Goal: Find specific page/section: Find specific page/section

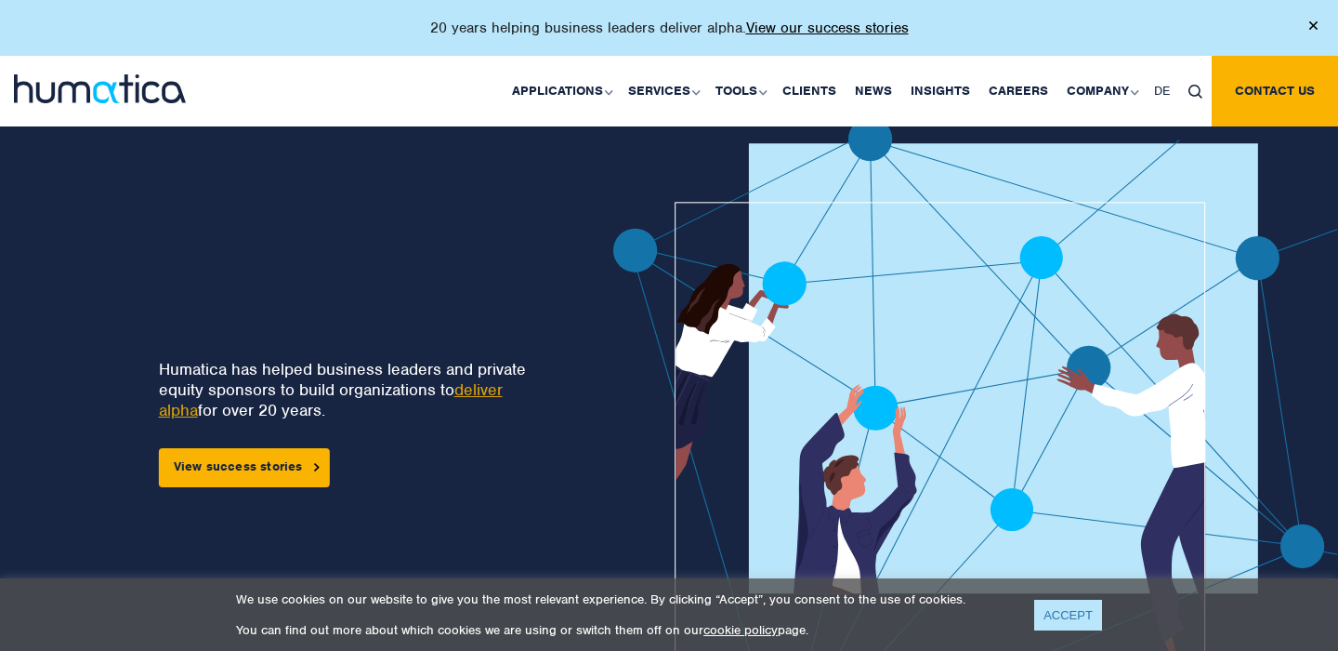
click at [1073, 604] on link "ACCEPT" at bounding box center [1068, 615] width 68 height 31
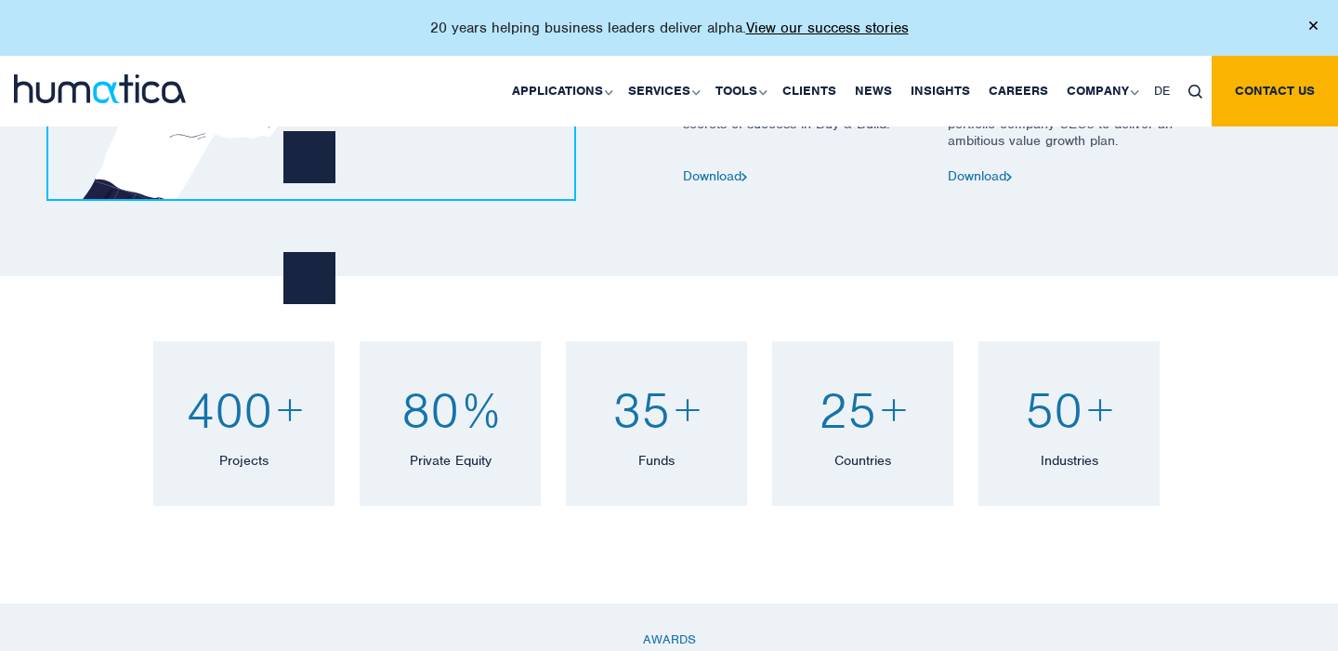
scroll to position [1368, 0]
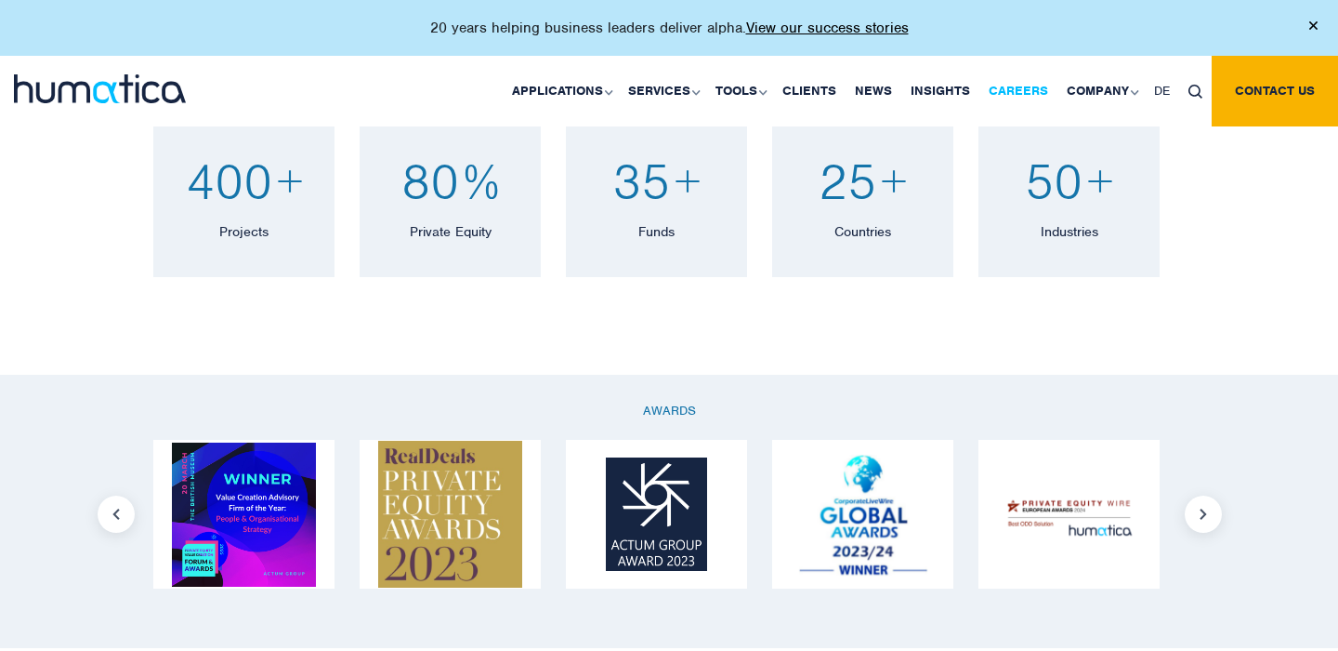
click at [1042, 79] on link "Careers" at bounding box center [1019, 91] width 78 height 71
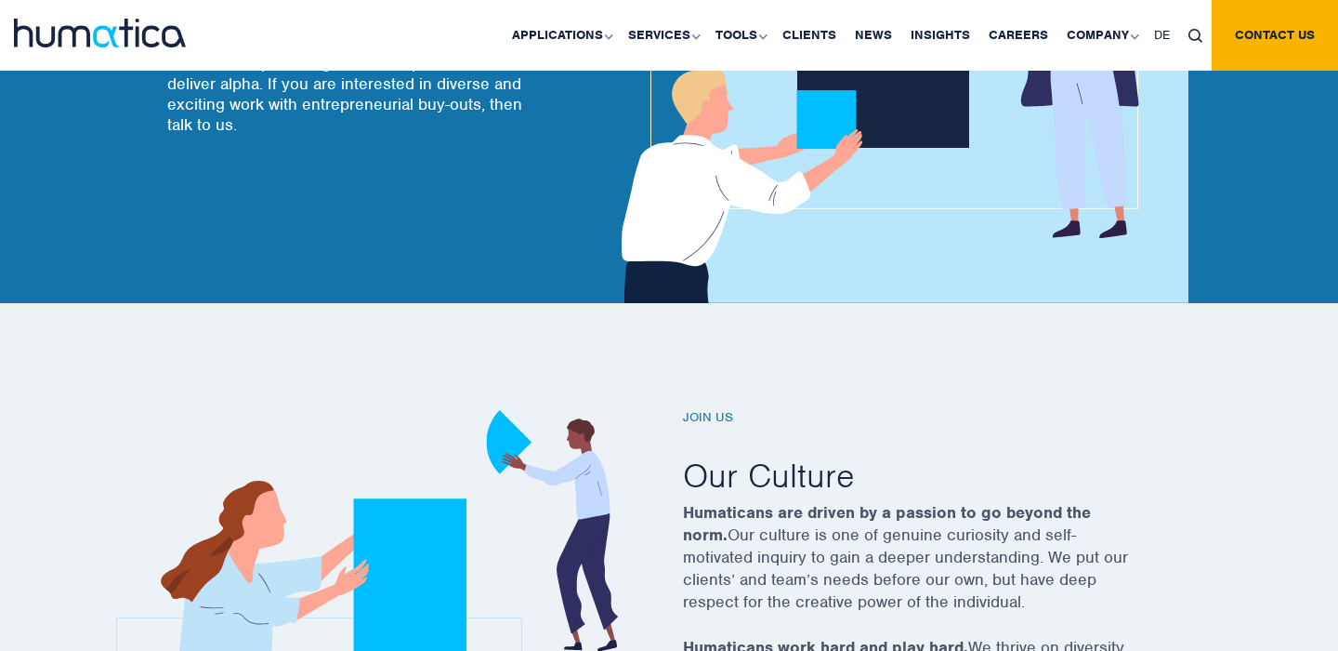
scroll to position [296, 0]
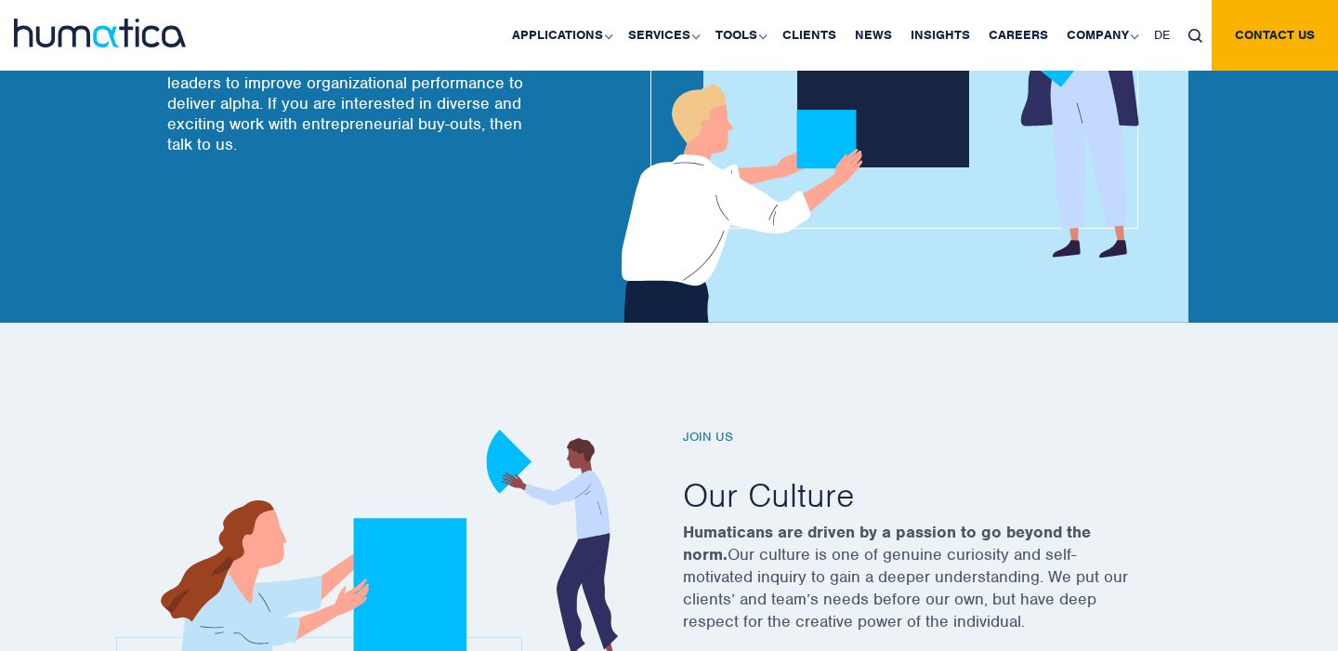
click at [704, 436] on h6 "Join us" at bounding box center [934, 437] width 502 height 16
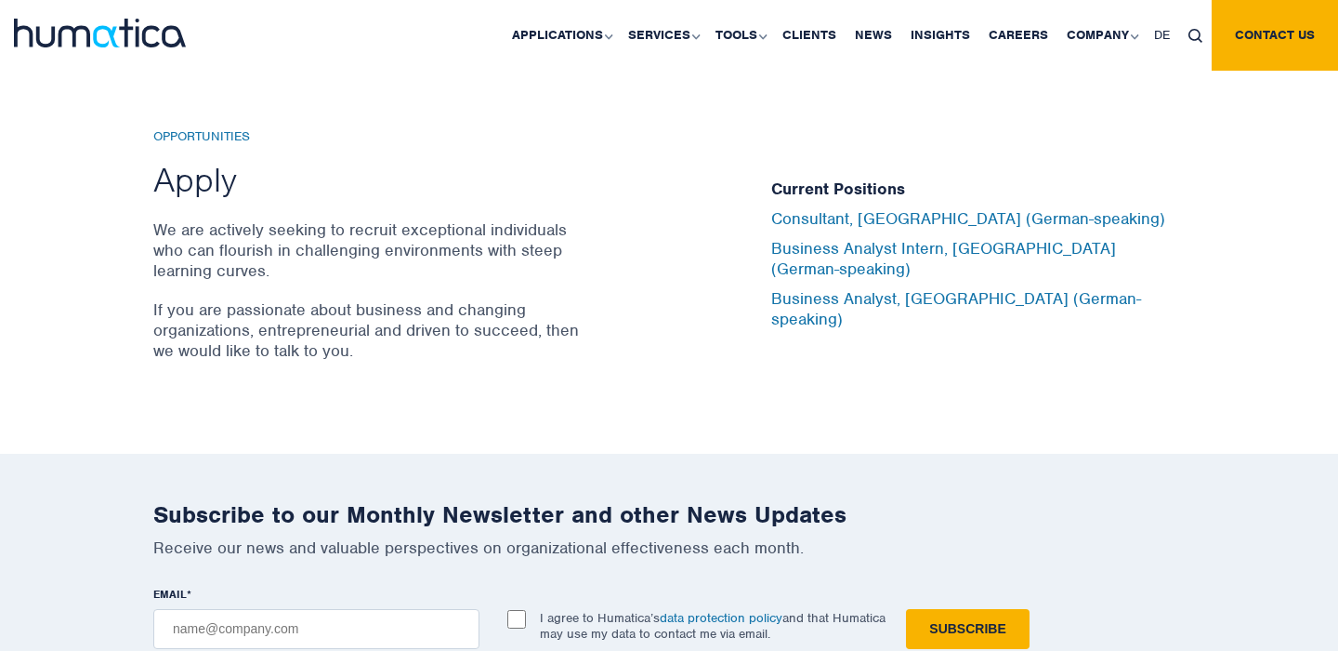
scroll to position [6146, 0]
